Goal: Transaction & Acquisition: Download file/media

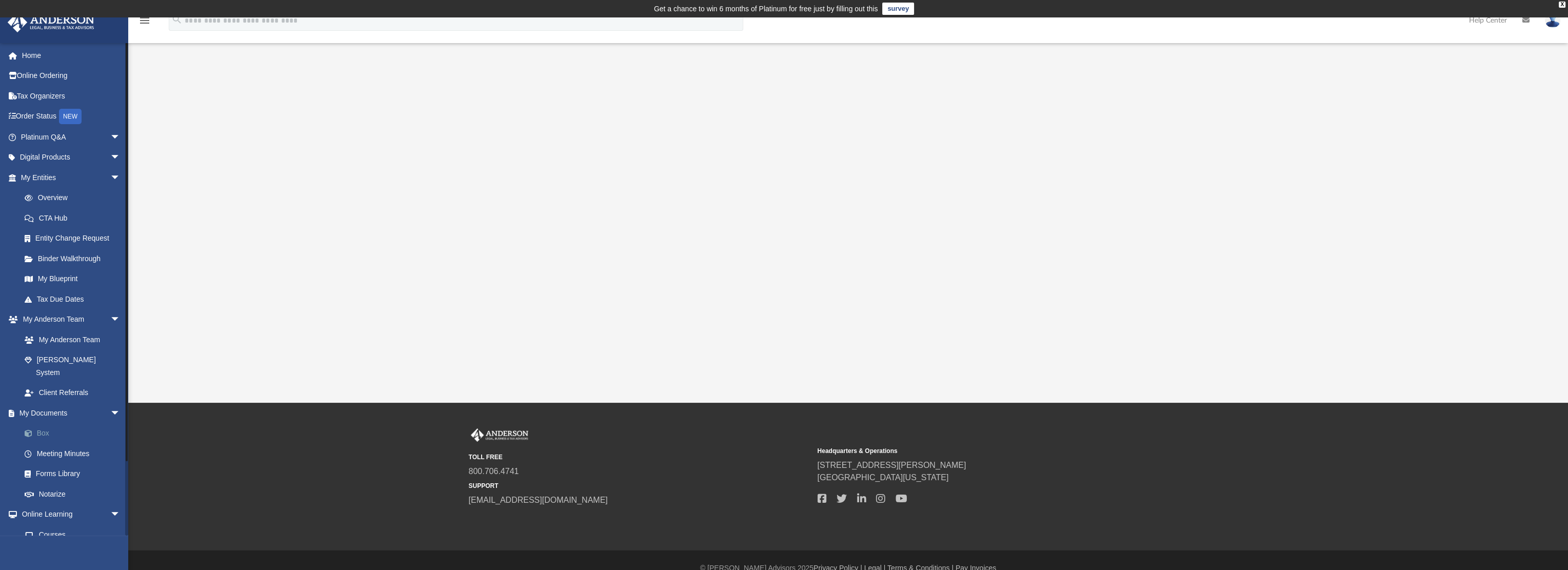
click at [50, 423] on link "Box" at bounding box center [75, 433] width 122 height 21
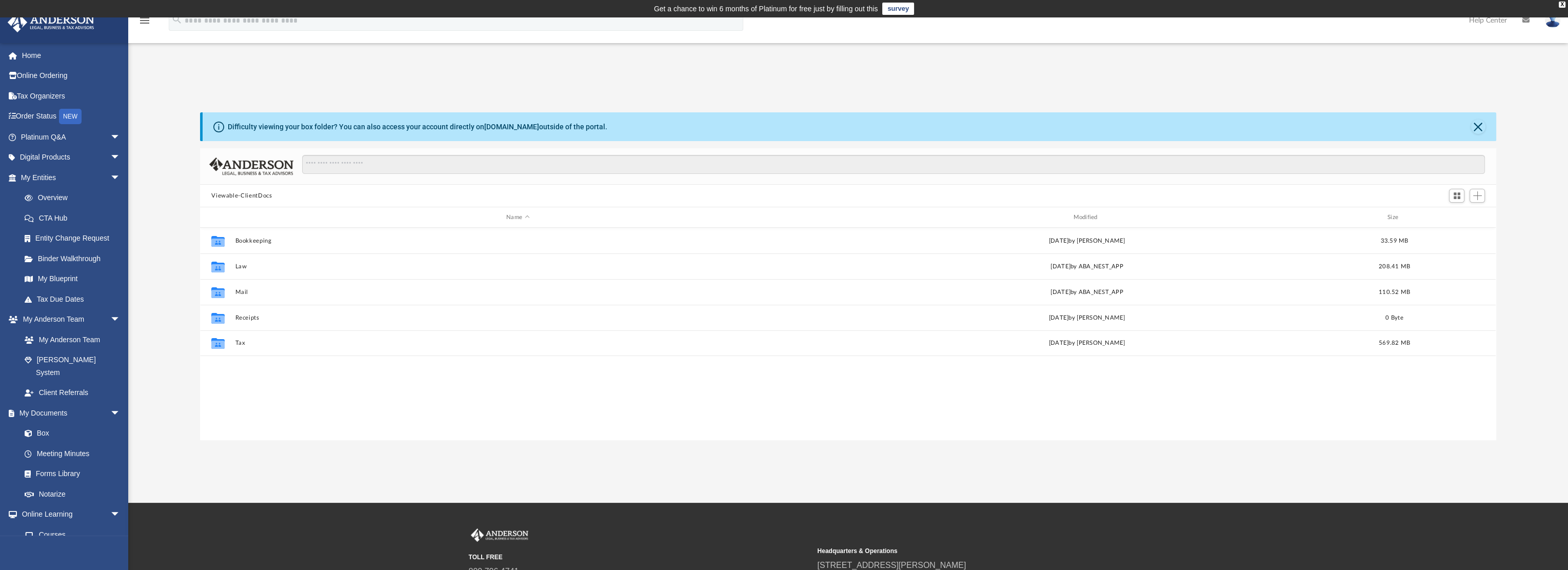
scroll to position [225, 1288]
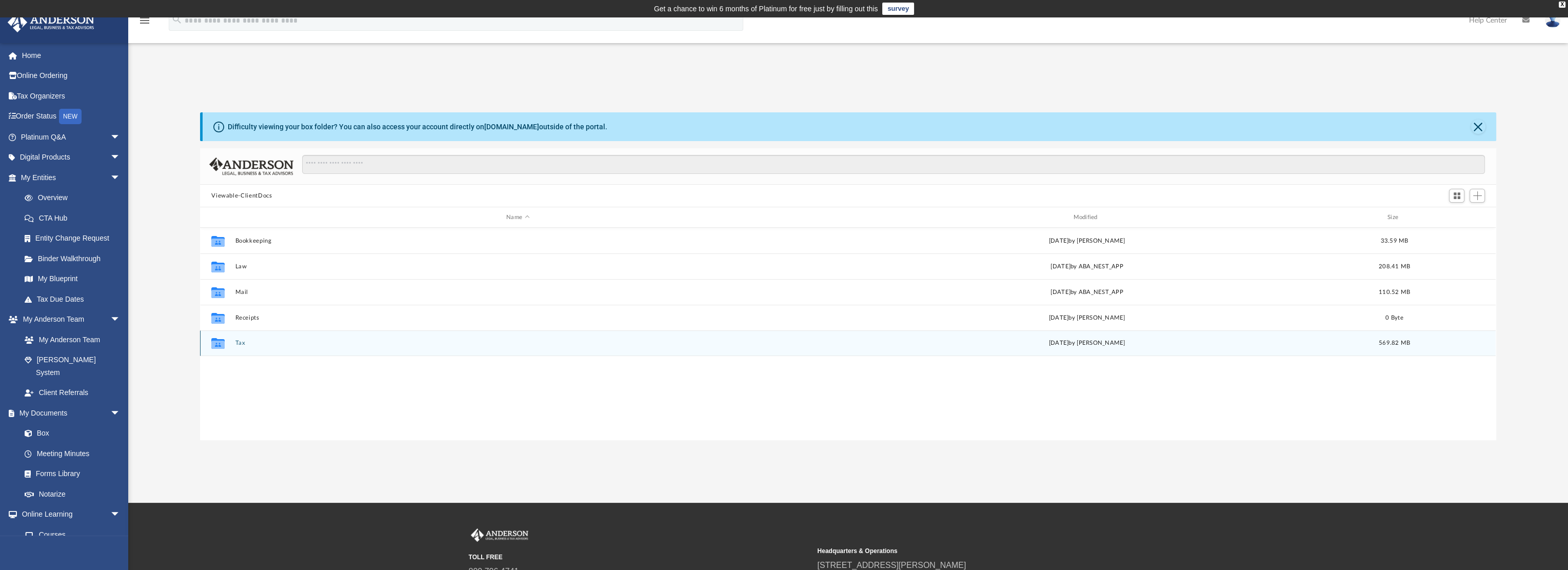
click at [243, 341] on button "Tax" at bounding box center [517, 343] width 565 height 7
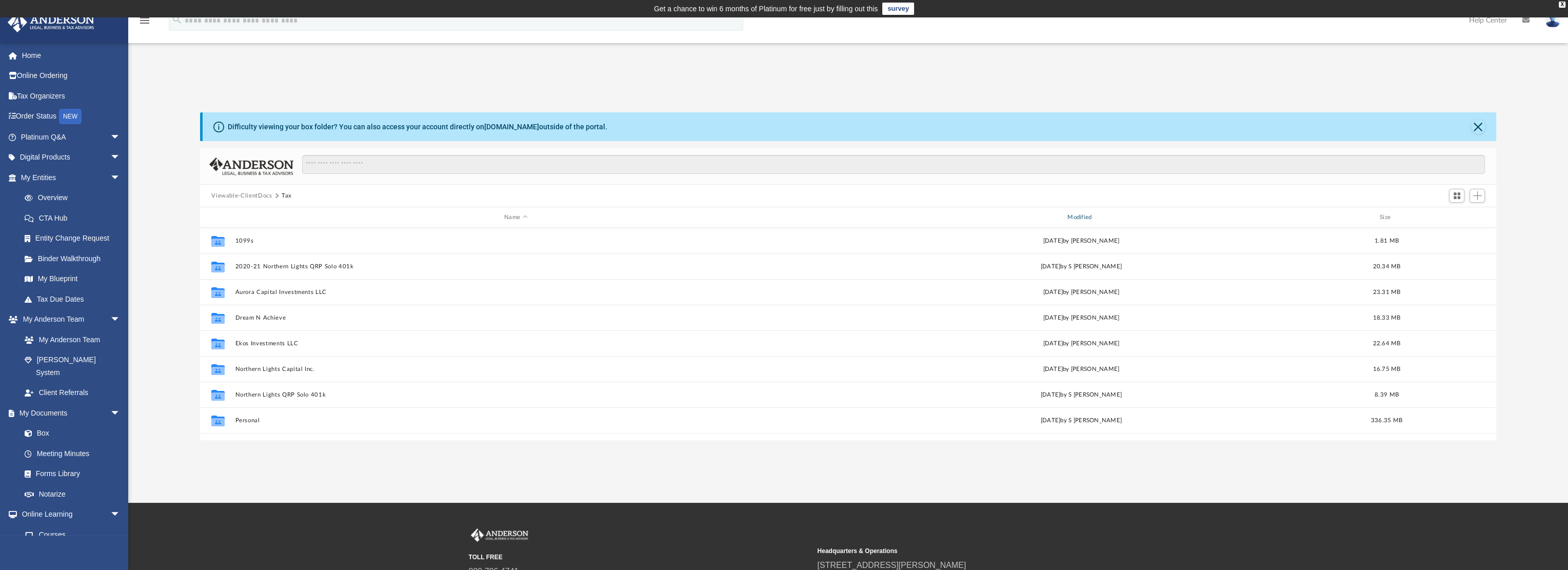
click at [1079, 217] on div "Modified" at bounding box center [1081, 217] width 561 height 9
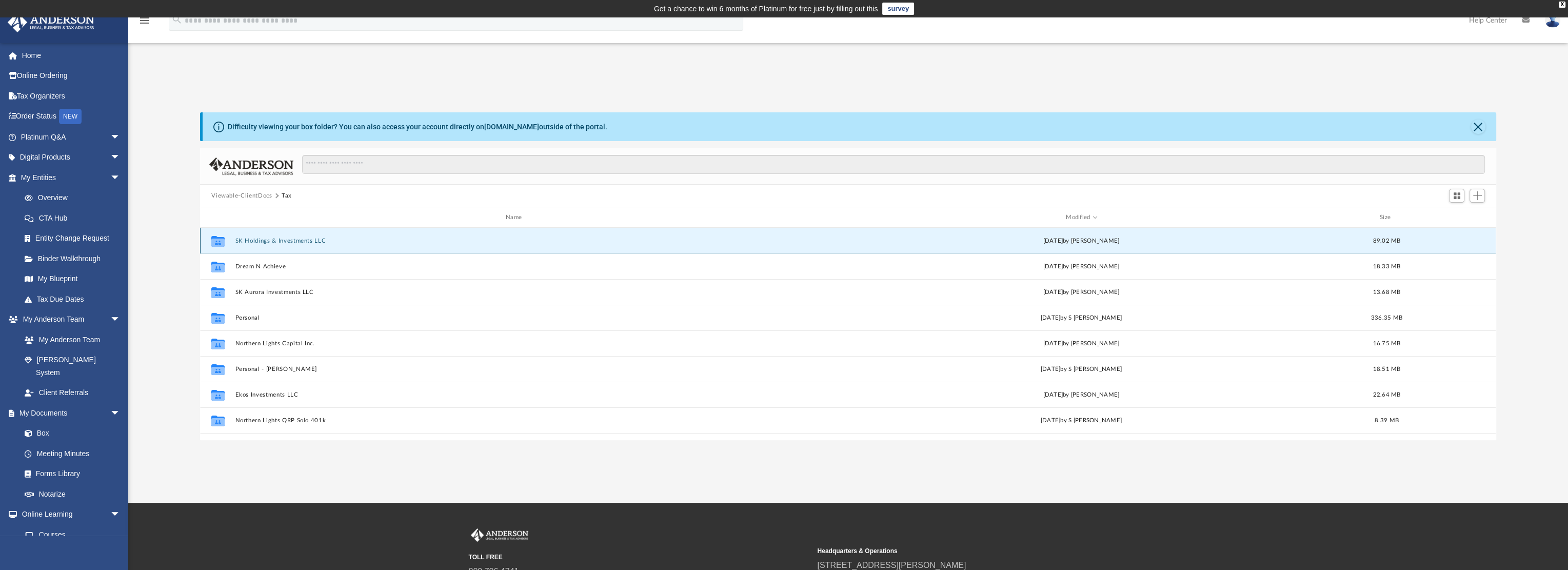
click at [314, 240] on button "SK Holdings & Investments LLC" at bounding box center [516, 241] width 561 height 7
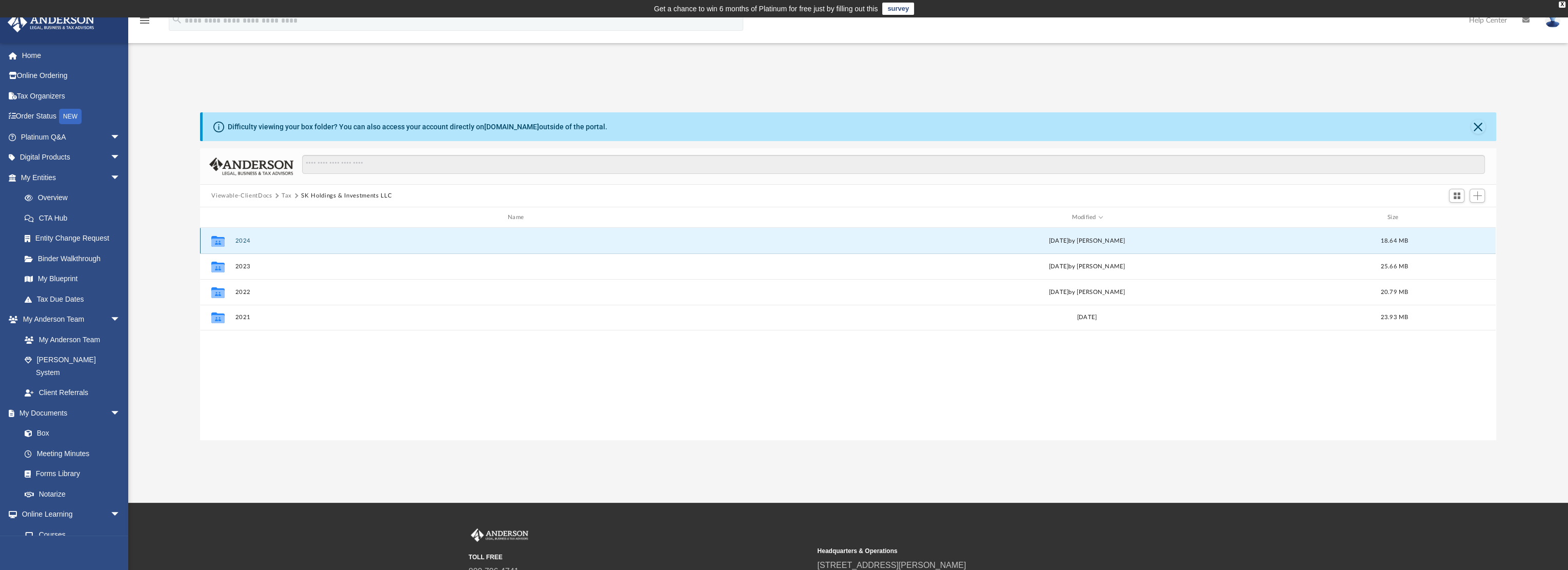
click at [245, 238] on button "2024" at bounding box center [517, 241] width 565 height 7
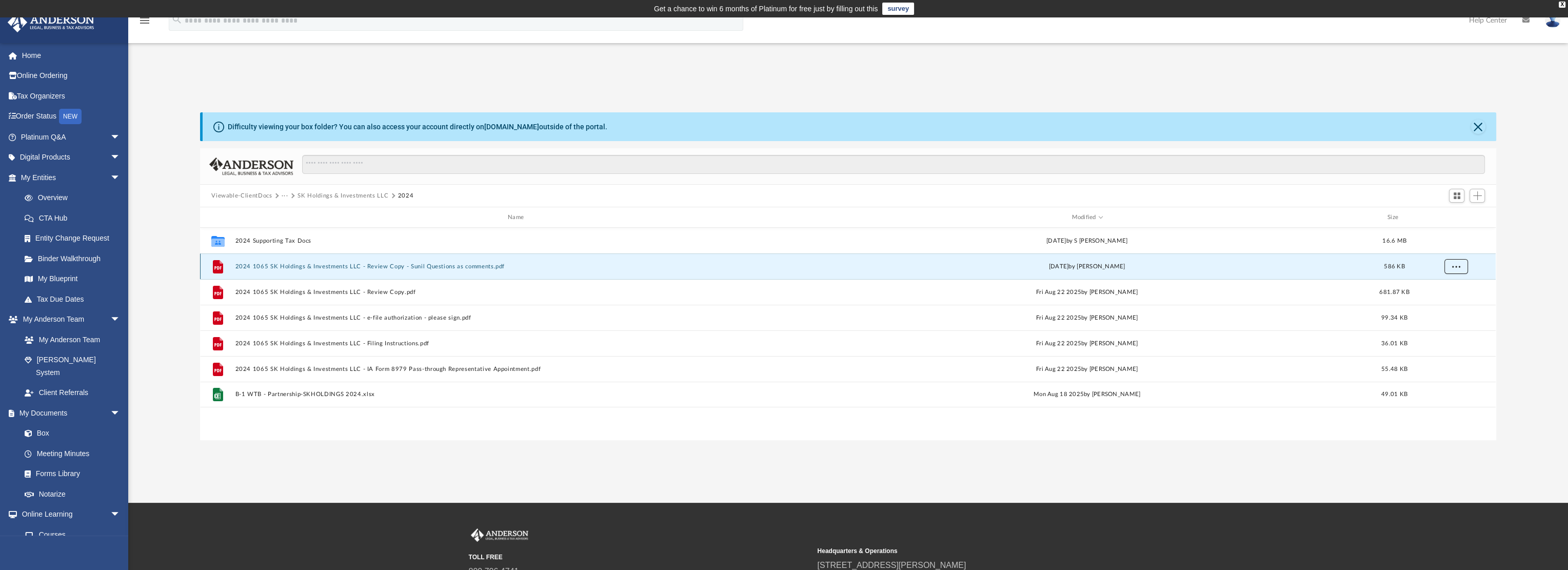
click at [1458, 265] on span "More options" at bounding box center [1456, 266] width 8 height 6
click at [1447, 301] on li "Download" at bounding box center [1448, 303] width 30 height 11
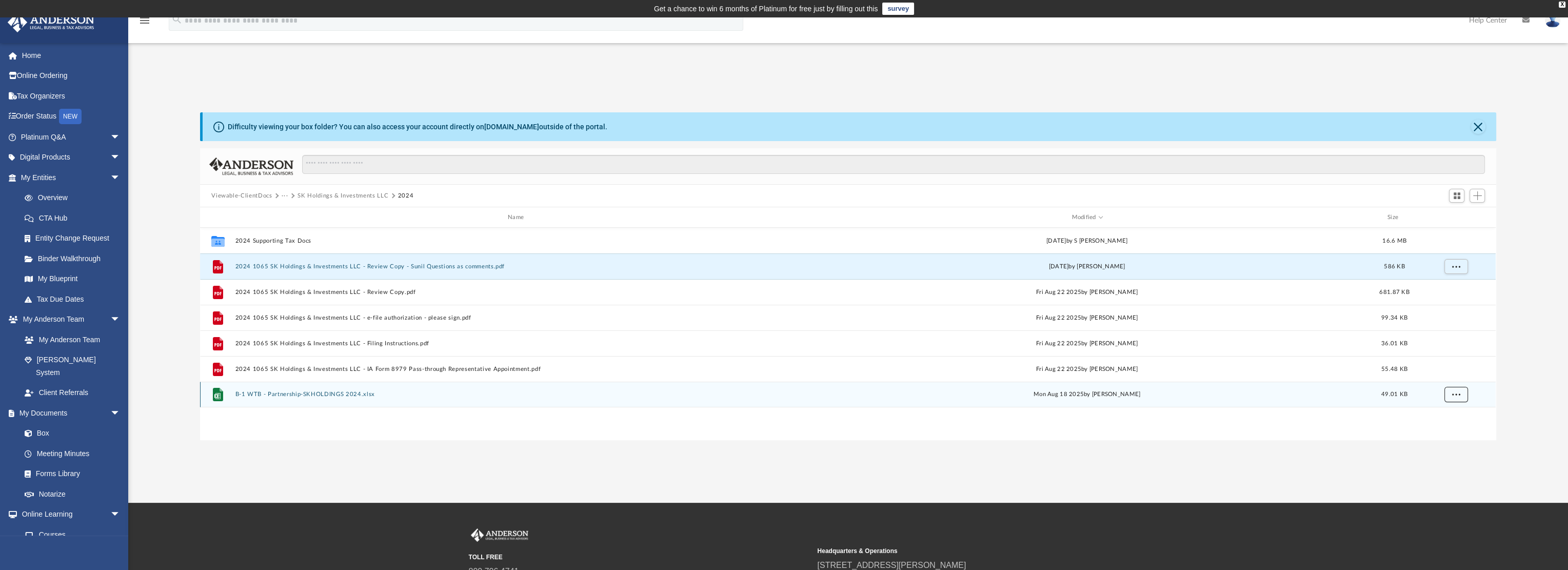
click at [1455, 396] on span "More options" at bounding box center [1456, 394] width 8 height 6
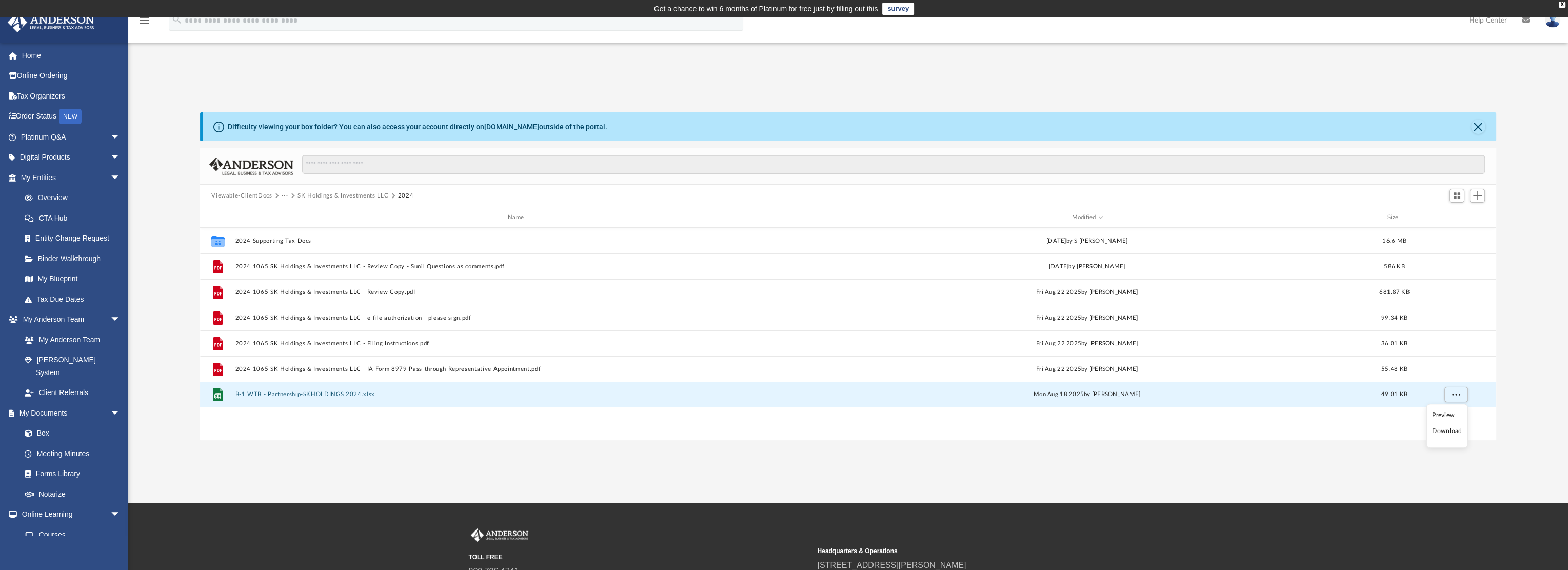
click at [1451, 433] on li "Download" at bounding box center [1448, 431] width 30 height 11
